Goal: Task Accomplishment & Management: Complete application form

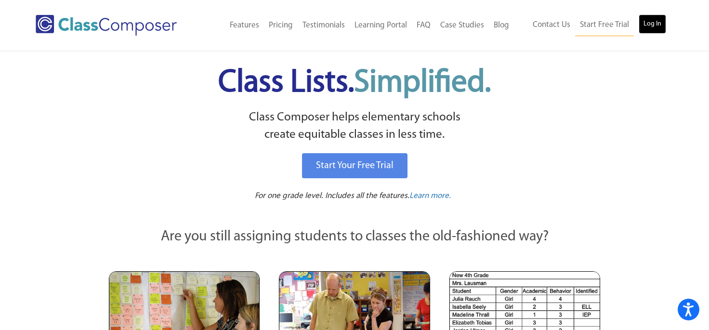
click at [650, 25] on link "Log In" at bounding box center [651, 23] width 27 height 19
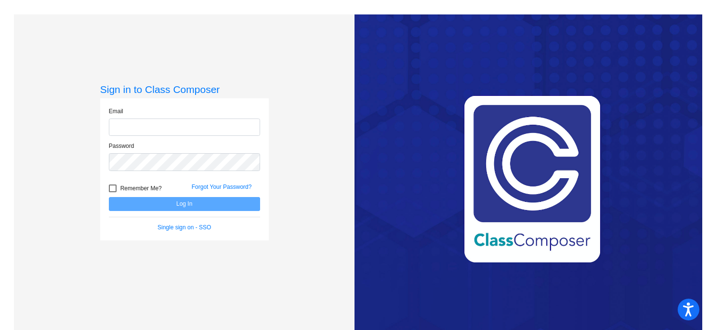
type input "[EMAIL_ADDRESS][DOMAIN_NAME]"
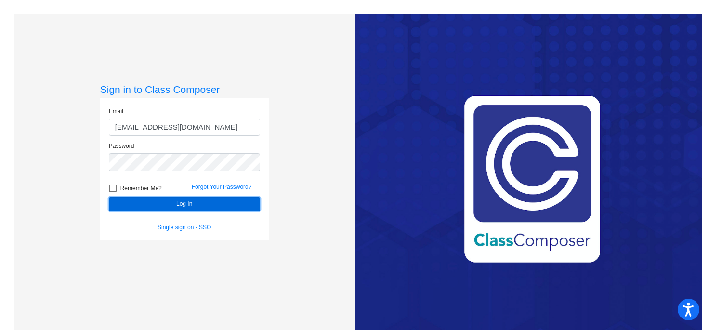
click at [215, 202] on button "Log In" at bounding box center [184, 204] width 151 height 14
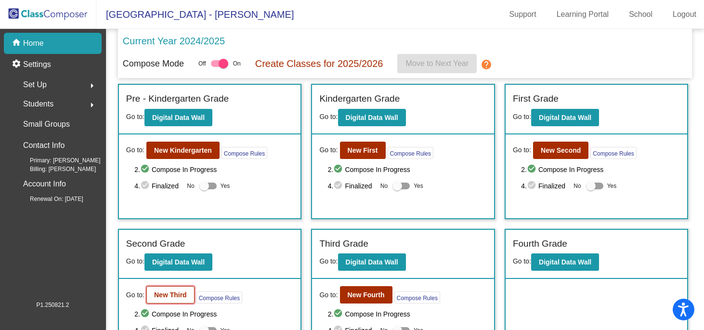
click at [181, 293] on b "New Third" at bounding box center [170, 295] width 33 height 8
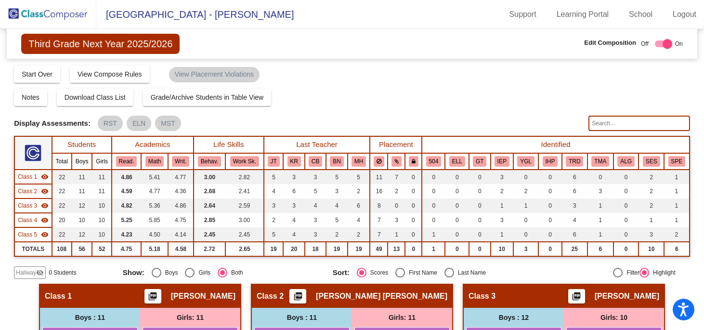
click at [445, 92] on div "Notes Download Class List Import Students Grade/Archive Students in Table View …" at bounding box center [352, 97] width 676 height 17
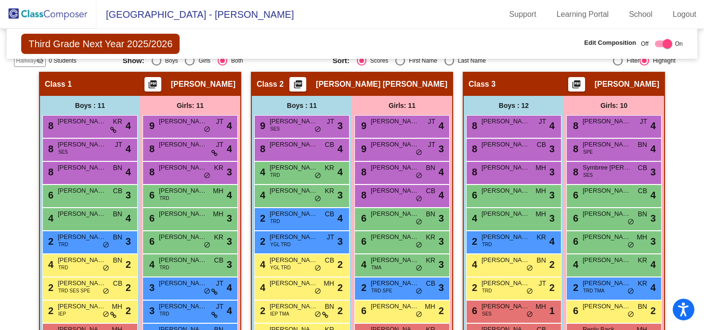
scroll to position [193, 0]
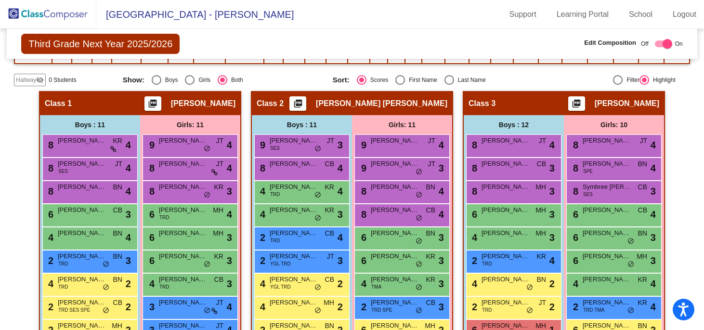
click at [20, 75] on div "Hallway visibility_off" at bounding box center [30, 80] width 32 height 13
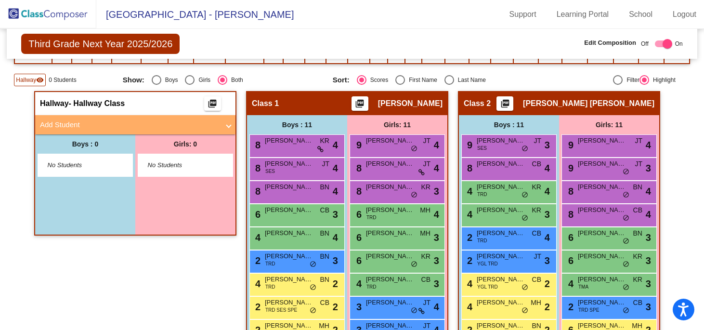
click at [107, 132] on mat-expansion-panel-header "Add Student" at bounding box center [135, 124] width 200 height 19
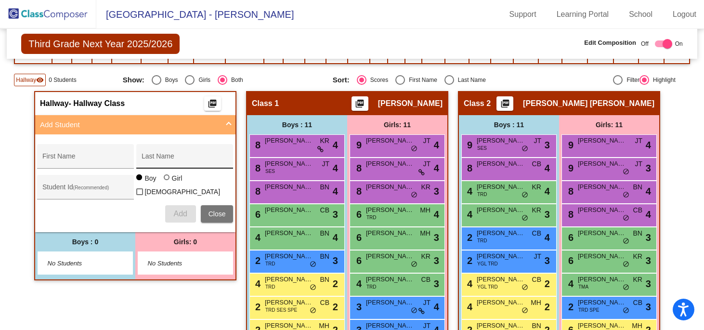
click at [157, 162] on input "Last Name" at bounding box center [185, 160] width 87 height 8
type input "Best"
click at [72, 152] on div "First Name" at bounding box center [85, 159] width 87 height 20
type input "Danica"
click at [165, 205] on button "Add" at bounding box center [180, 213] width 31 height 17
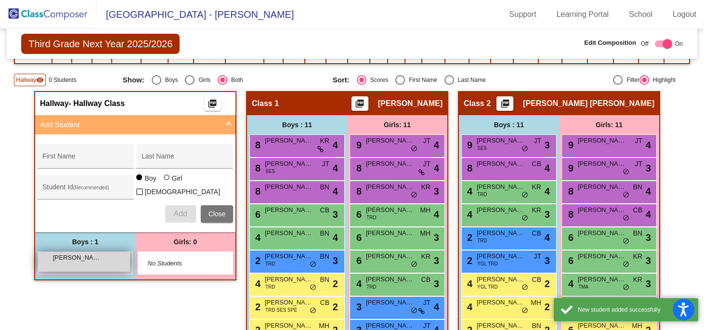
click at [110, 257] on div "Danica Best lock do_not_disturb_alt" at bounding box center [84, 262] width 92 height 20
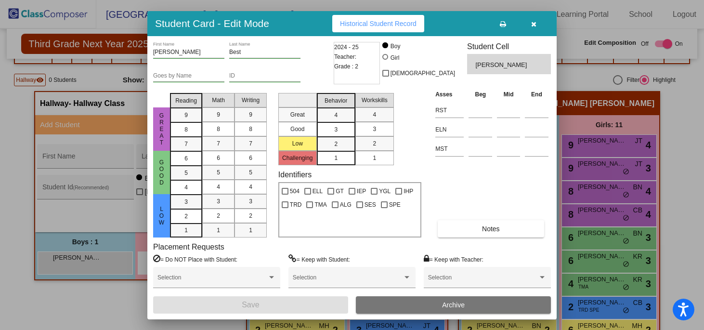
click at [388, 57] on div at bounding box center [385, 57] width 6 height 6
click at [386, 62] on input "Girl" at bounding box center [386, 62] width 0 height 0
radio input "true"
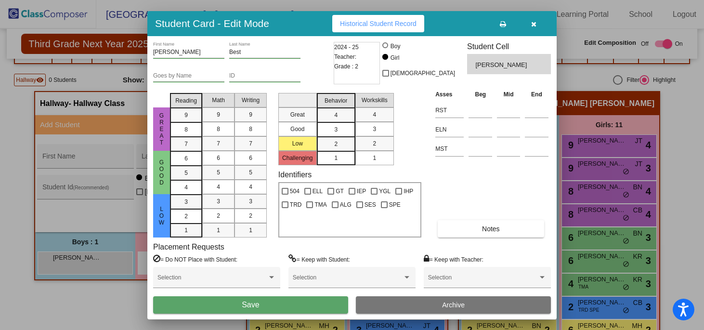
click at [289, 305] on button "Save" at bounding box center [250, 304] width 195 height 17
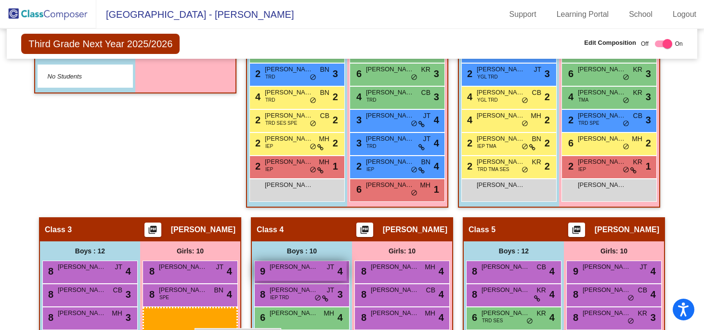
scroll to position [391, 0]
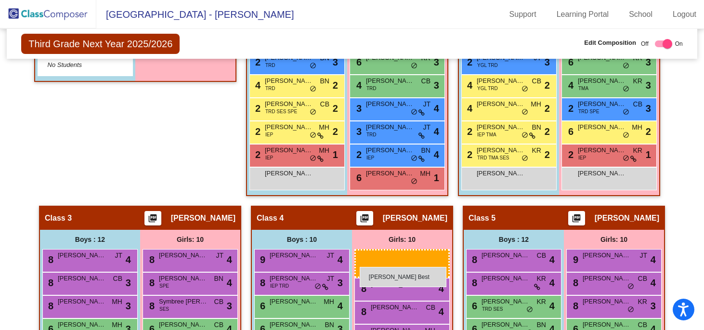
drag, startPoint x: 159, startPoint y: 259, endPoint x: 360, endPoint y: 267, distance: 200.9
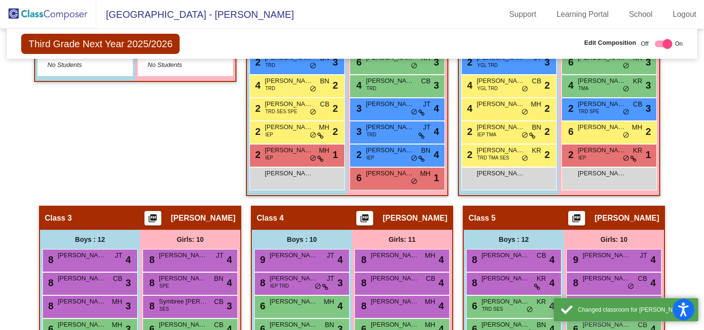
click at [672, 235] on div "Hallway - Hallway Class picture_as_pdf Add Student First Name Last Name Student…" at bounding box center [352, 217] width 676 height 649
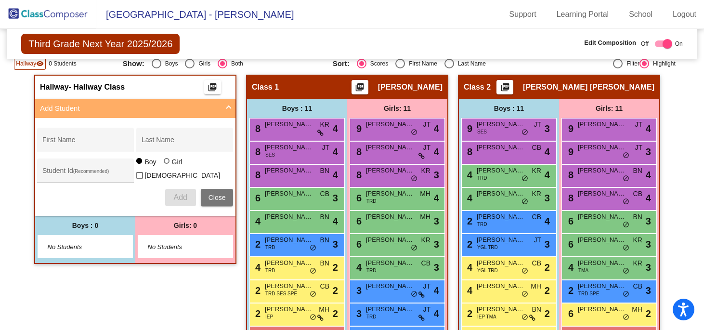
scroll to position [179, 0]
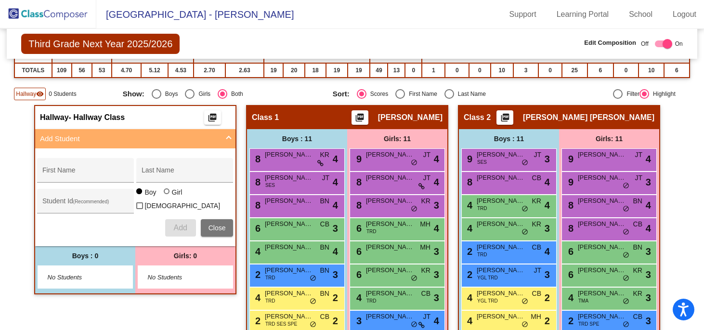
click at [227, 139] on span at bounding box center [229, 138] width 4 height 11
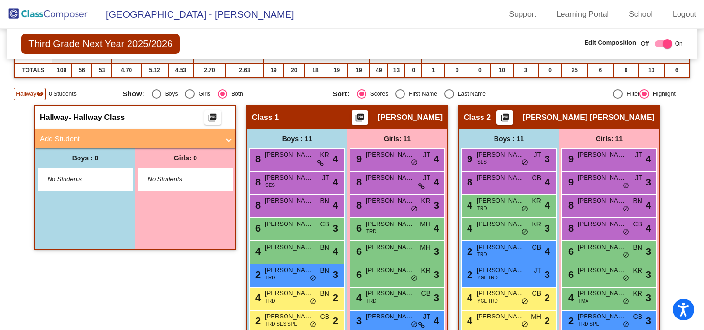
click at [6, 153] on mat-sidenav-content "Third Grade Next Year 2025/2026 Edit Composition Off On Incoming Digital Data W…" at bounding box center [352, 179] width 704 height 301
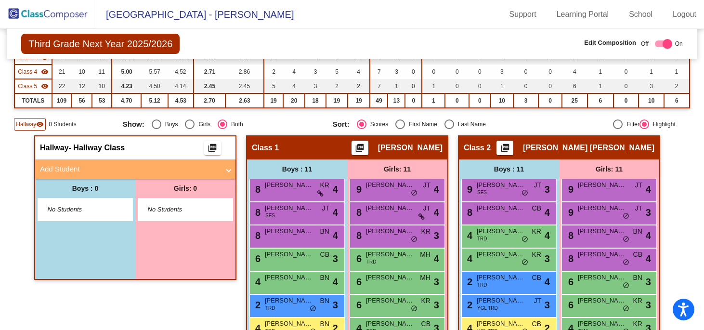
scroll to position [140, 0]
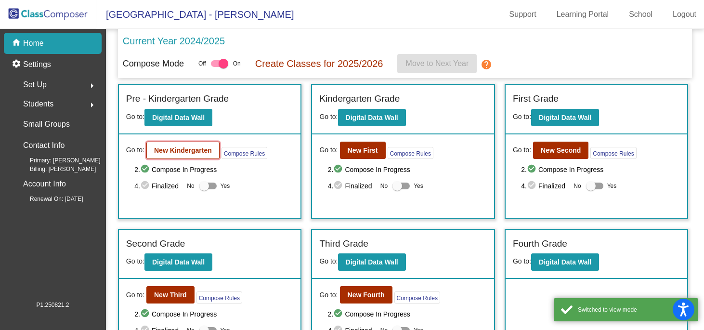
click at [192, 152] on b "New Kindergarten" at bounding box center [183, 150] width 58 height 8
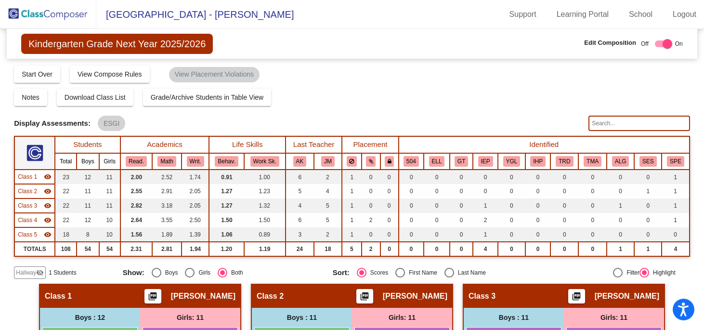
click at [686, 292] on mat-sidenav-content "Kindergarten Grade Next Year 2025/2026 Edit Composition Off On Incoming Digital…" at bounding box center [352, 179] width 704 height 301
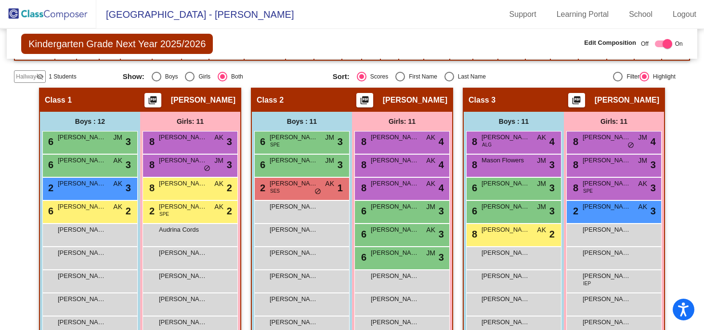
scroll to position [173, 0]
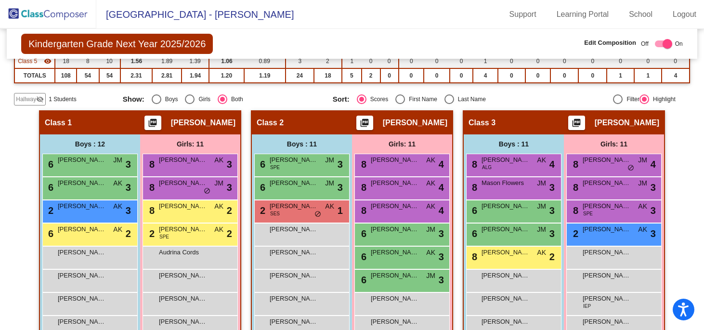
click at [40, 99] on mat-icon "visibility_off" at bounding box center [40, 99] width 8 height 8
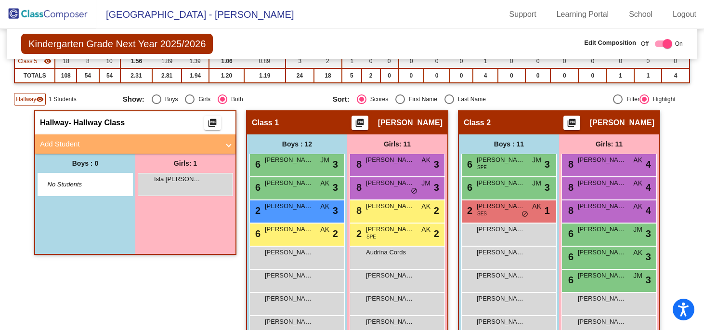
click at [147, 147] on mat-panel-title "Add Student" at bounding box center [129, 144] width 179 height 11
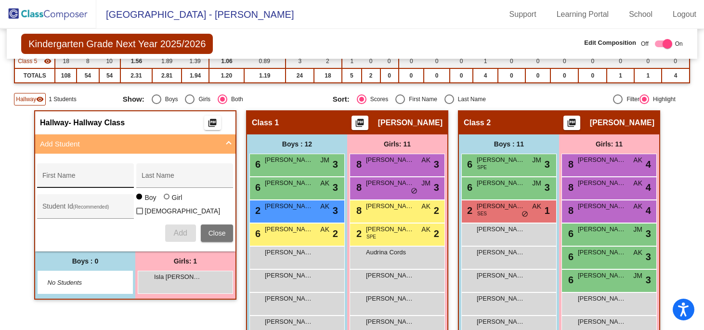
click at [97, 175] on div "First Name" at bounding box center [85, 179] width 87 height 20
type input "Hayden"
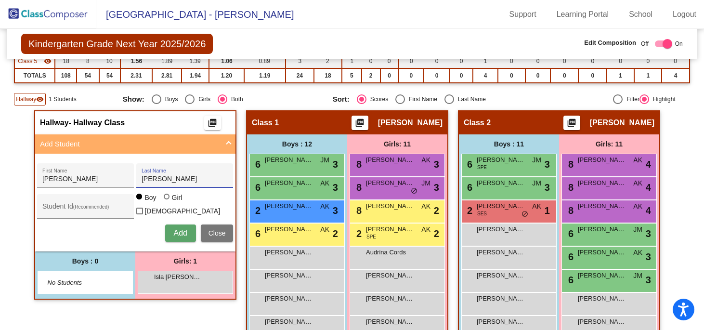
type input "Larson"
click at [173, 236] on button "Add" at bounding box center [180, 232] width 31 height 17
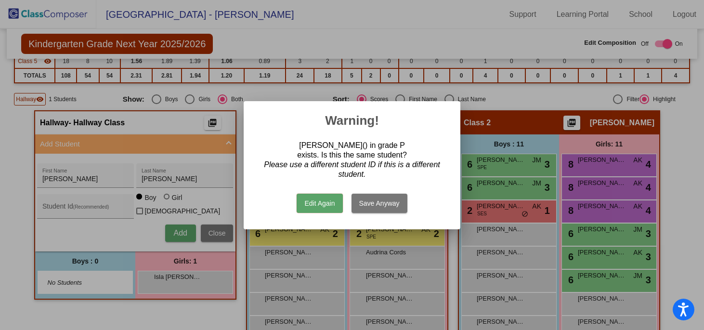
click at [376, 199] on button "Save Anyway" at bounding box center [379, 203] width 56 height 19
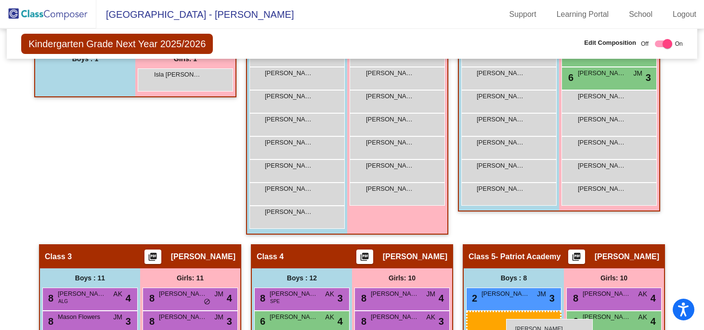
scroll to position [385, 0]
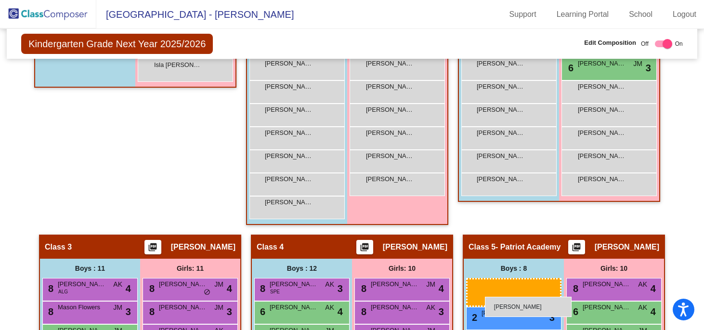
drag, startPoint x: 84, startPoint y: 126, endPoint x: 485, endPoint y: 296, distance: 435.4
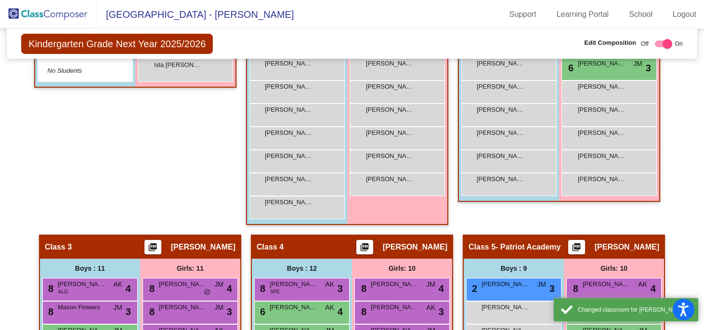
click at [679, 267] on div "Hallway - Hallway Class picture_as_pdf Add Student First Name Last Name Student…" at bounding box center [352, 234] width 676 height 672
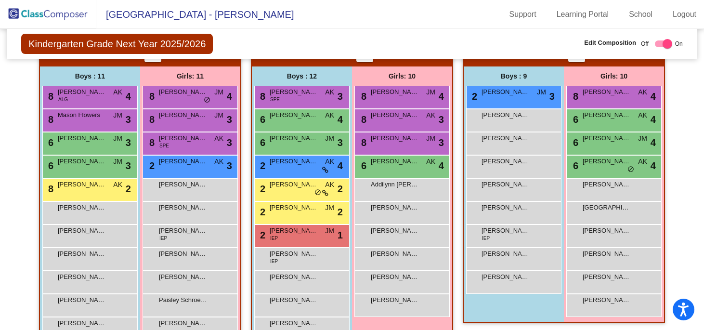
scroll to position [578, 0]
